Goal: Information Seeking & Learning: Learn about a topic

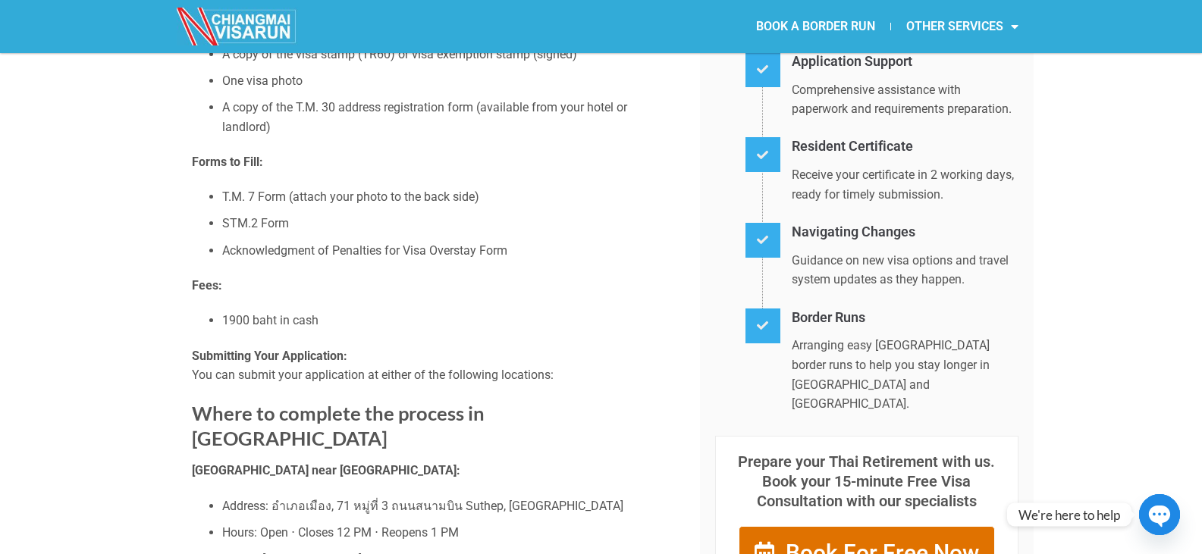
scroll to position [379, 0]
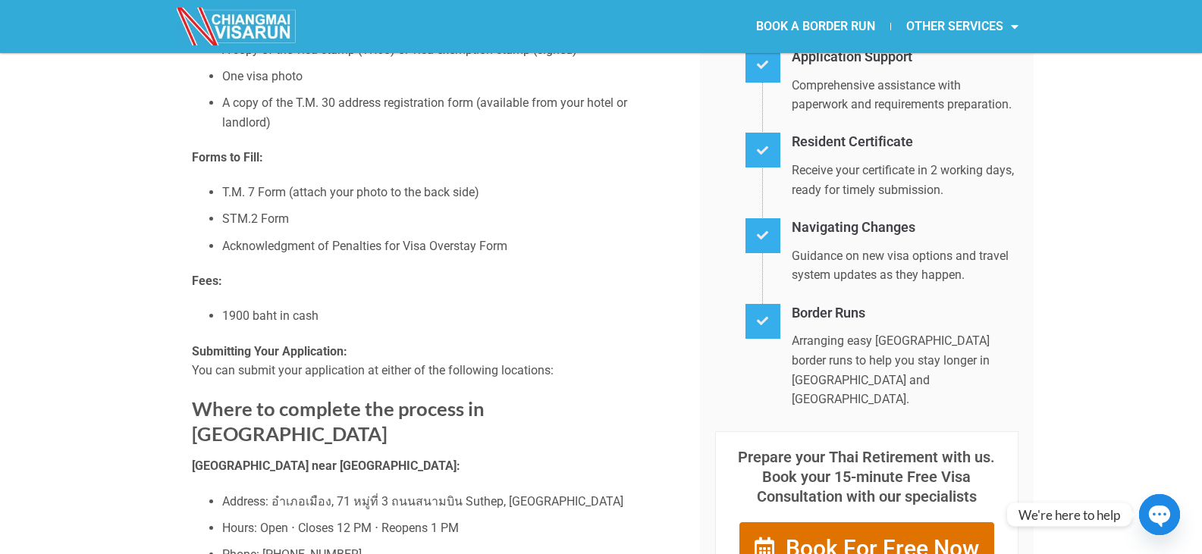
click at [838, 316] on link "Border Runs" at bounding box center [829, 313] width 74 height 16
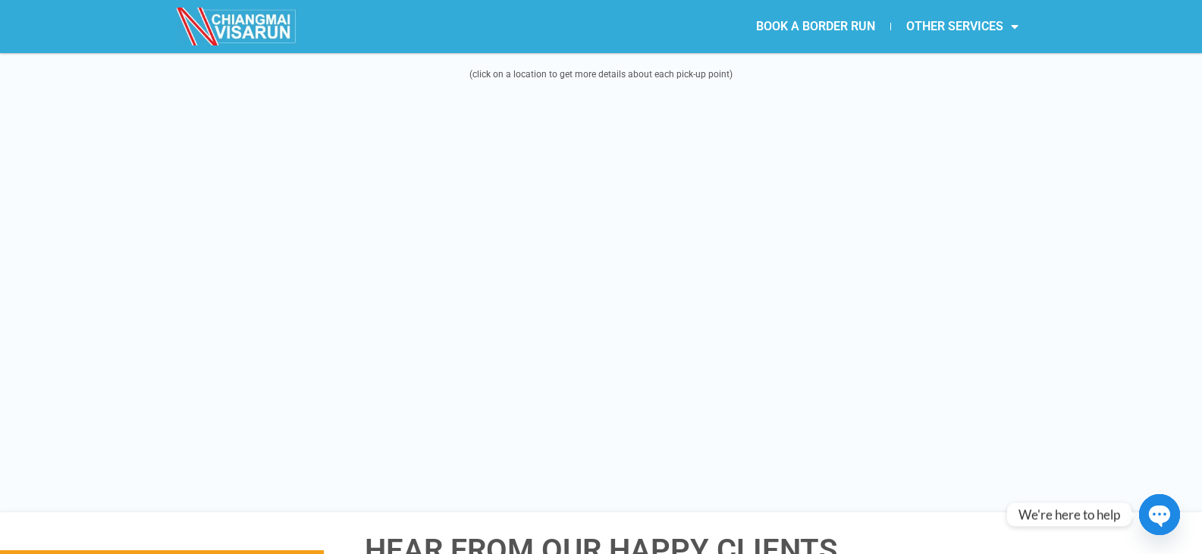
scroll to position [1896, 0]
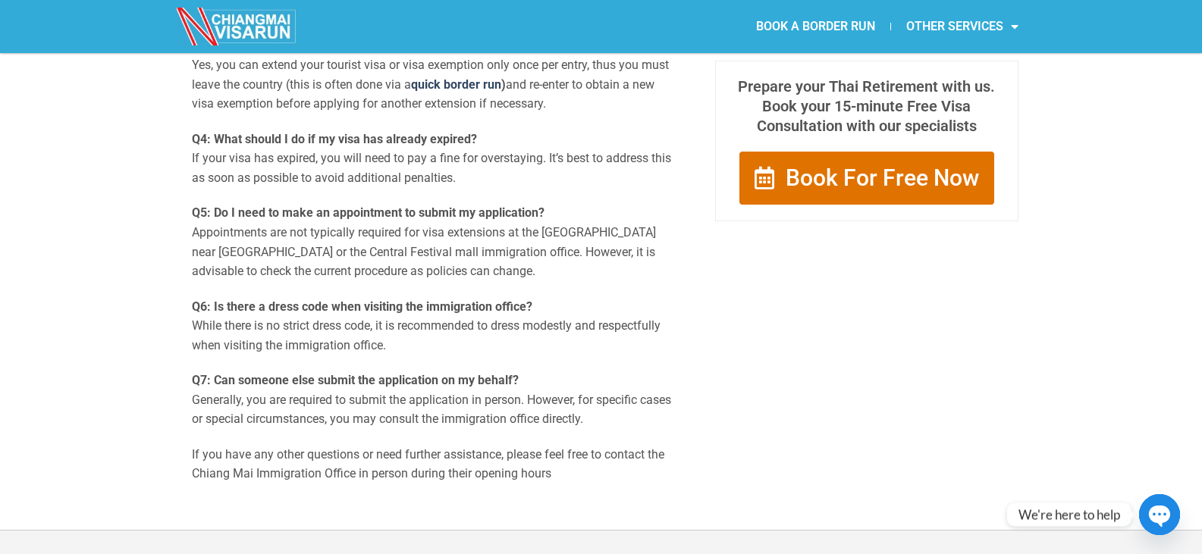
scroll to position [1569, 0]
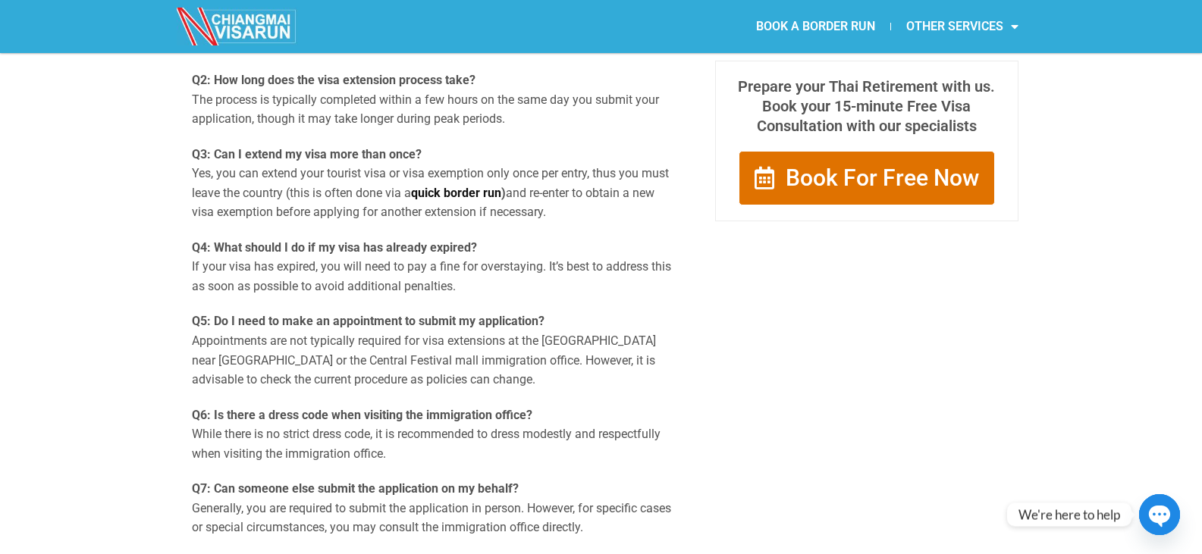
click at [470, 186] on link "quick border run" at bounding box center [456, 193] width 90 height 14
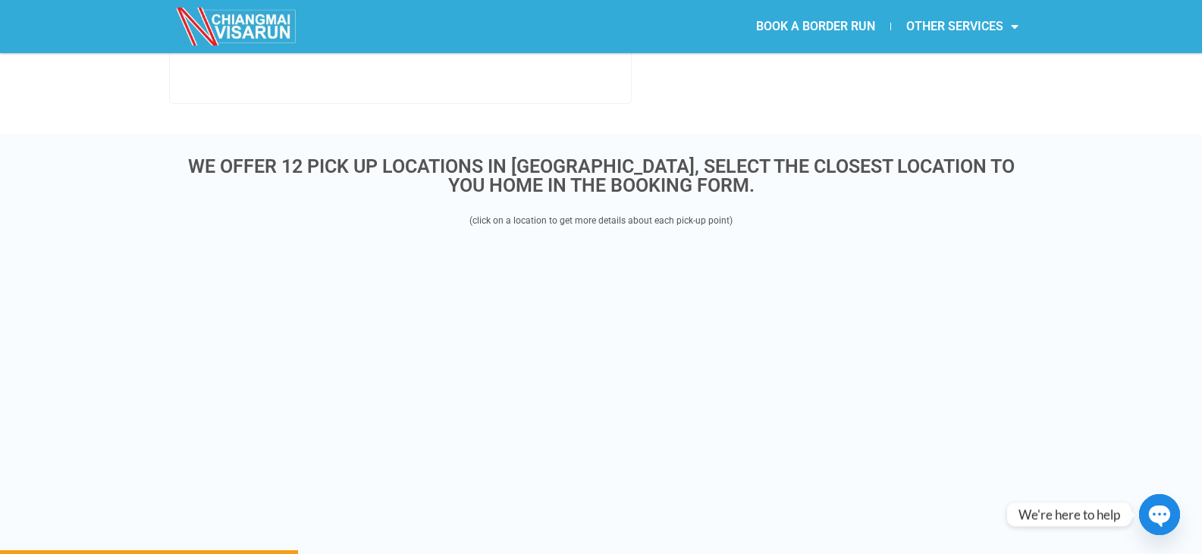
scroll to position [1745, 0]
